Goal: Task Accomplishment & Management: Manage account settings

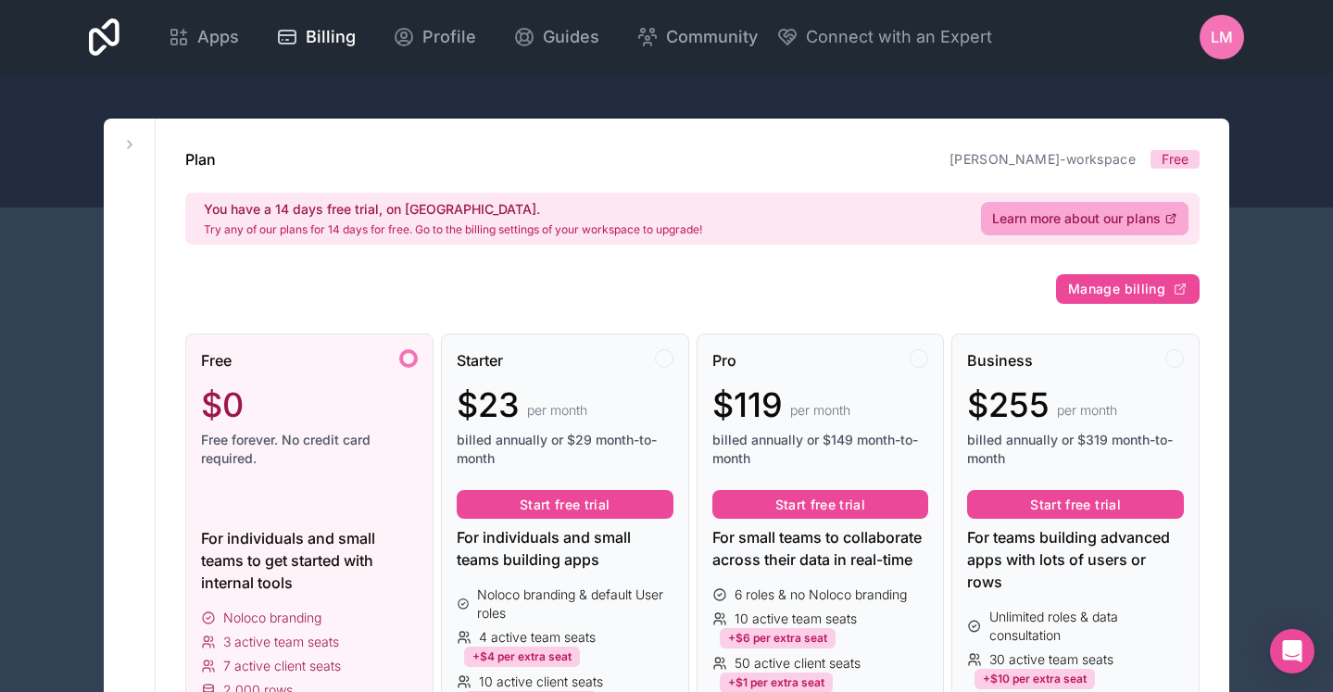
click at [1230, 44] on span "LM" at bounding box center [1222, 37] width 22 height 22
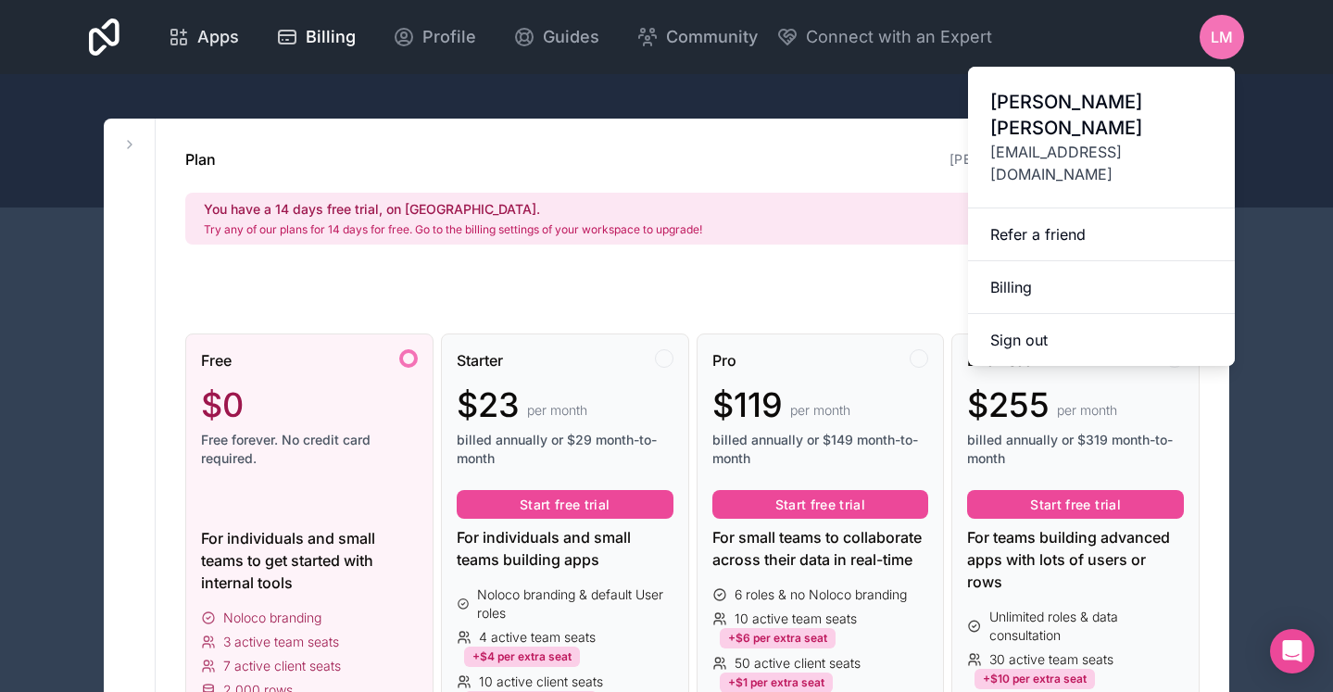
click at [200, 38] on span "Apps" at bounding box center [218, 37] width 42 height 26
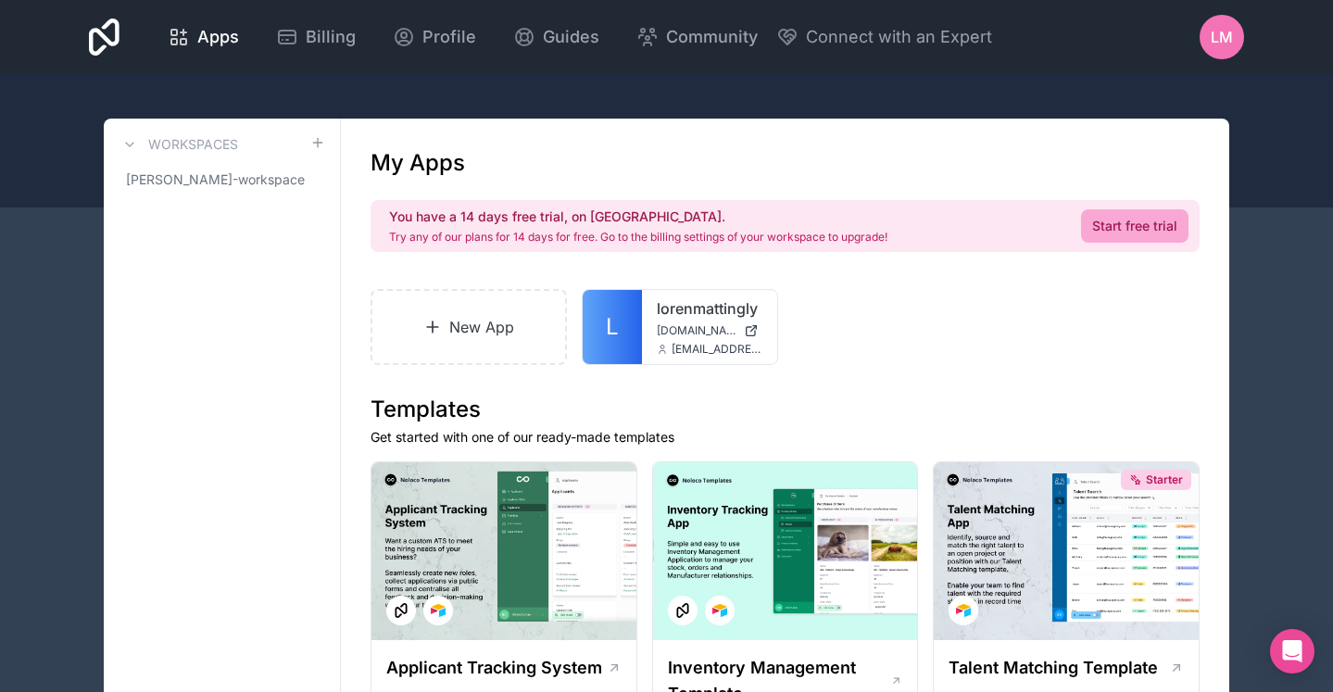
click at [94, 41] on icon at bounding box center [104, 37] width 31 height 44
click at [577, 44] on span "Guides" at bounding box center [571, 37] width 57 height 26
click at [1217, 37] on span "LM" at bounding box center [1222, 37] width 22 height 22
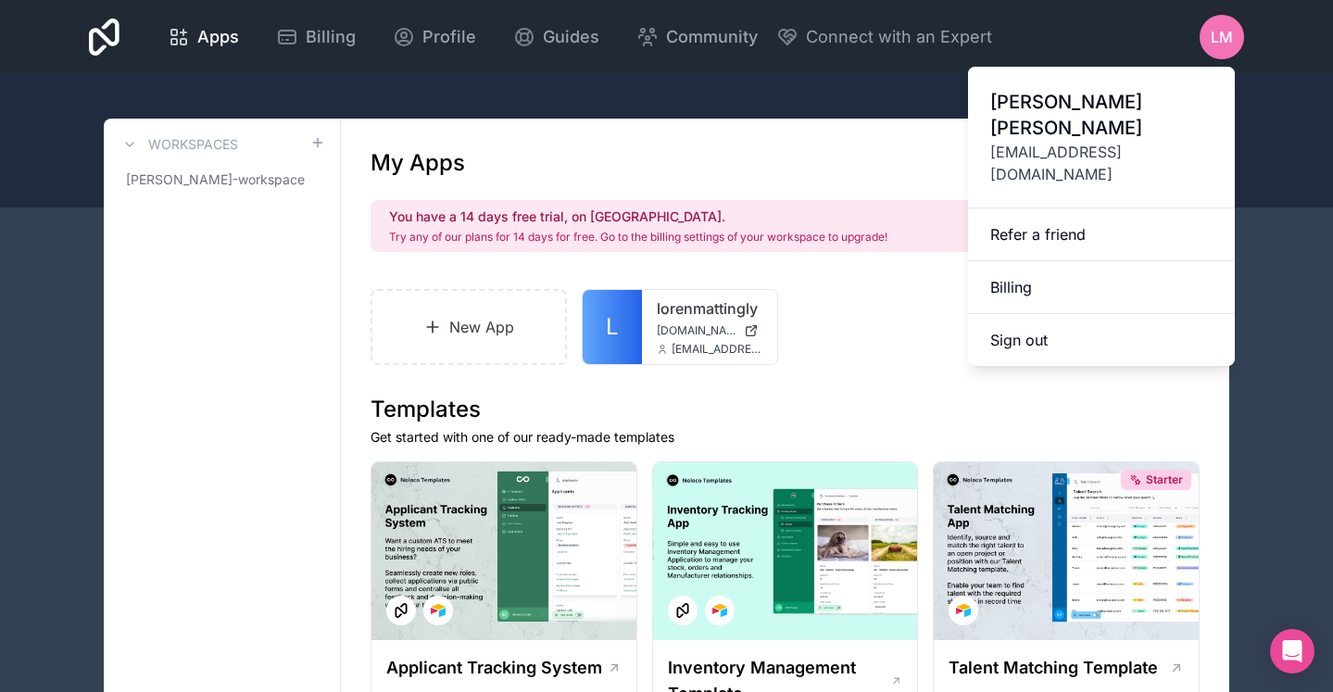
click at [1082, 141] on span "[EMAIL_ADDRESS][DOMAIN_NAME]" at bounding box center [1101, 163] width 222 height 44
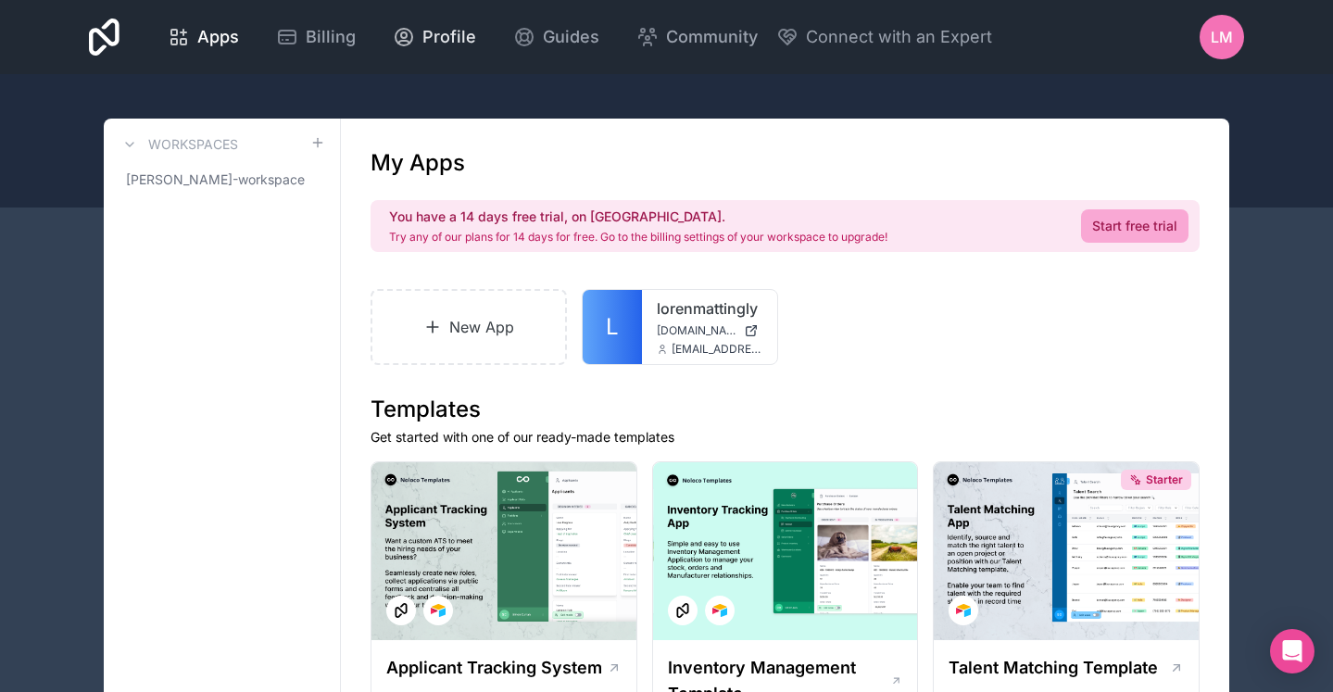
click at [442, 47] on span "Profile" at bounding box center [449, 37] width 54 height 26
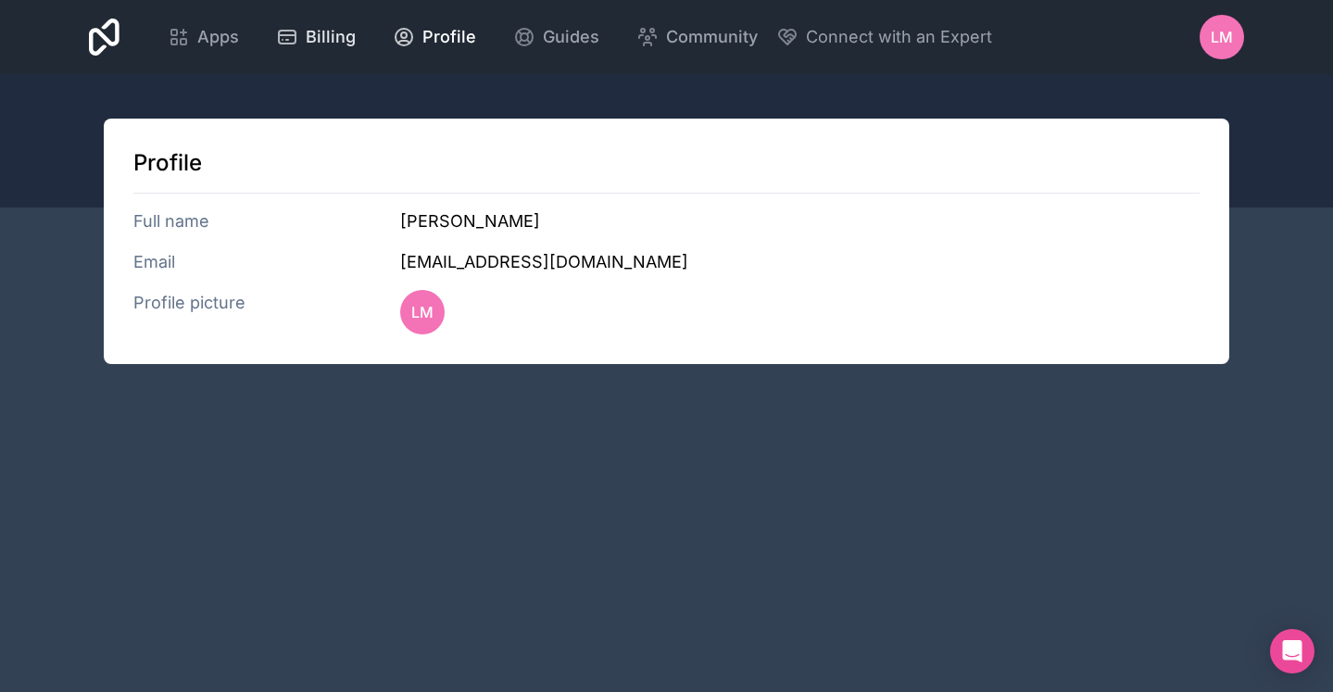
click at [334, 39] on span "Billing" at bounding box center [331, 37] width 50 height 26
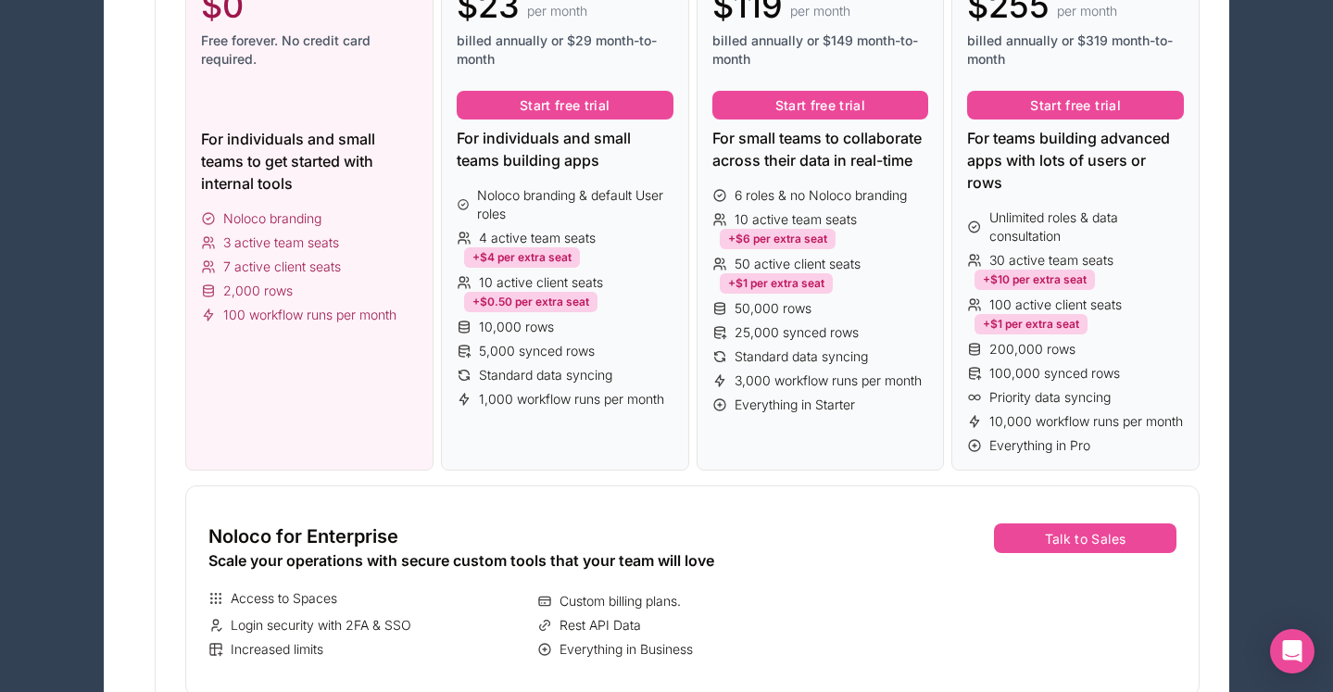
scroll to position [414, 0]
